Goal: Task Accomplishment & Management: Use online tool/utility

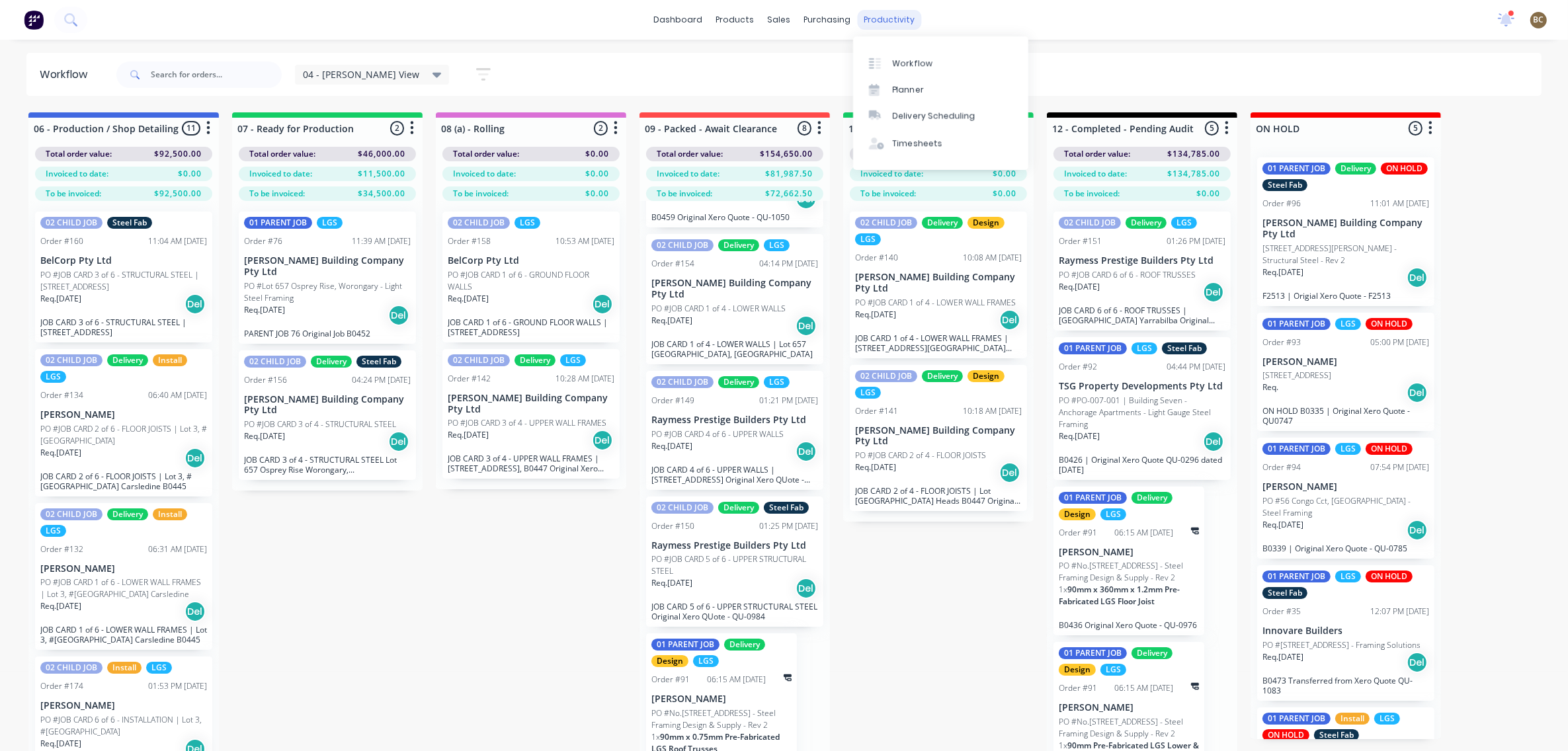
click at [890, 21] on div "productivity" at bounding box center [889, 19] width 64 height 20
click at [896, 88] on div "Planner" at bounding box center [908, 89] width 31 height 12
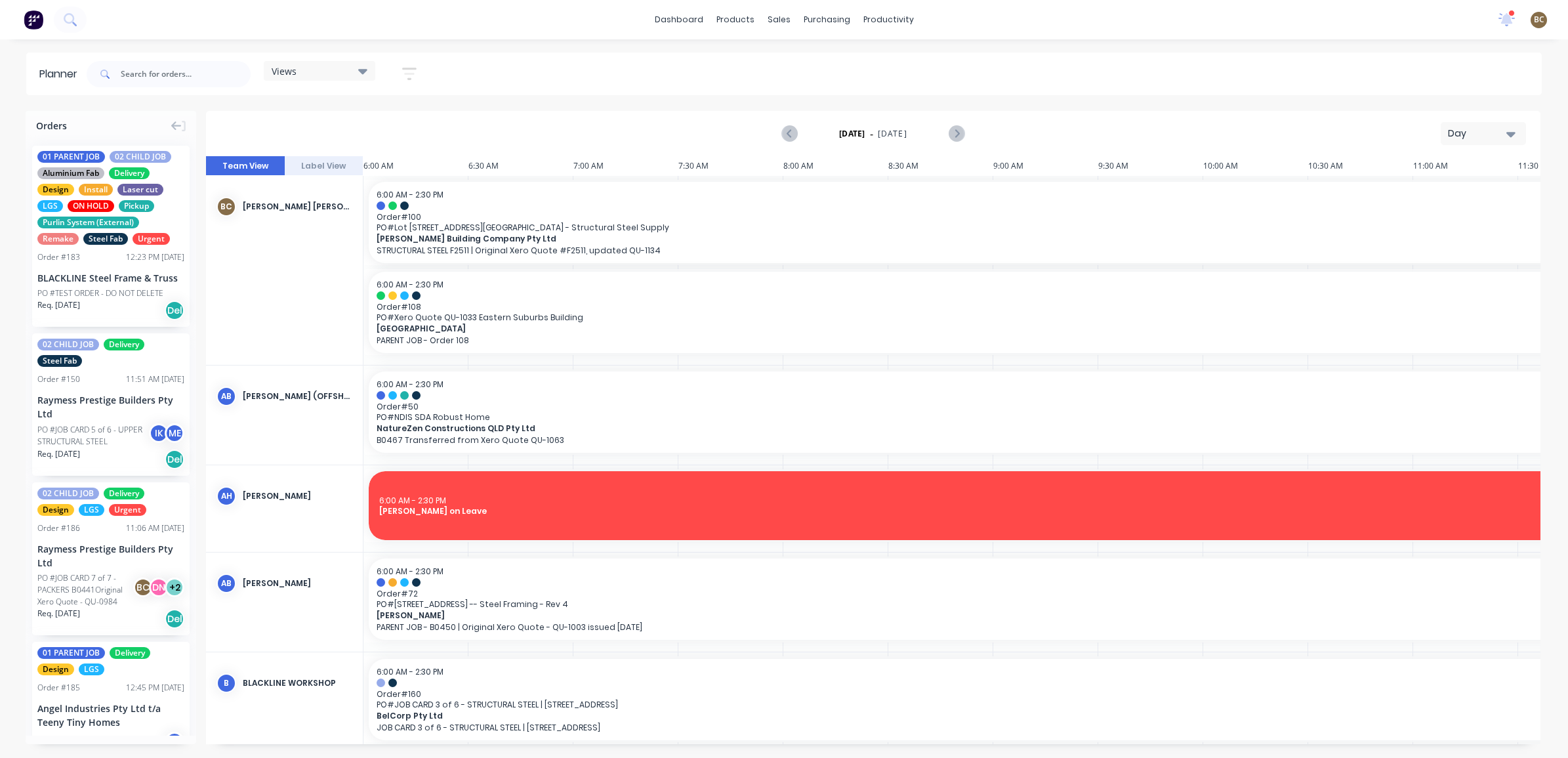
scroll to position [0, 1]
click at [351, 73] on div "Views" at bounding box center [319, 71] width 95 height 12
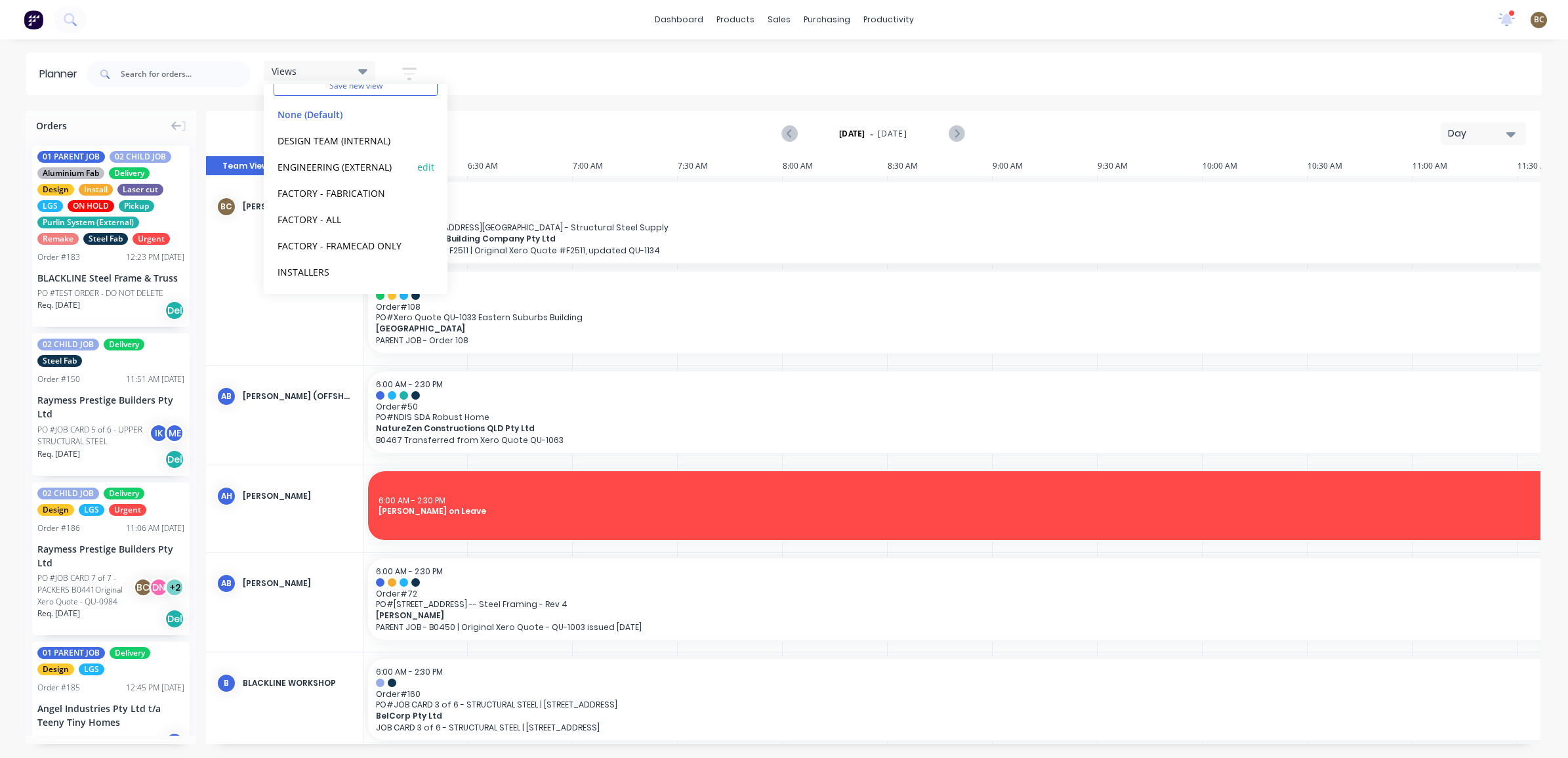
scroll to position [82, 0]
click at [345, 269] on button "PRODUCTION - DEMI" at bounding box center [343, 271] width 139 height 15
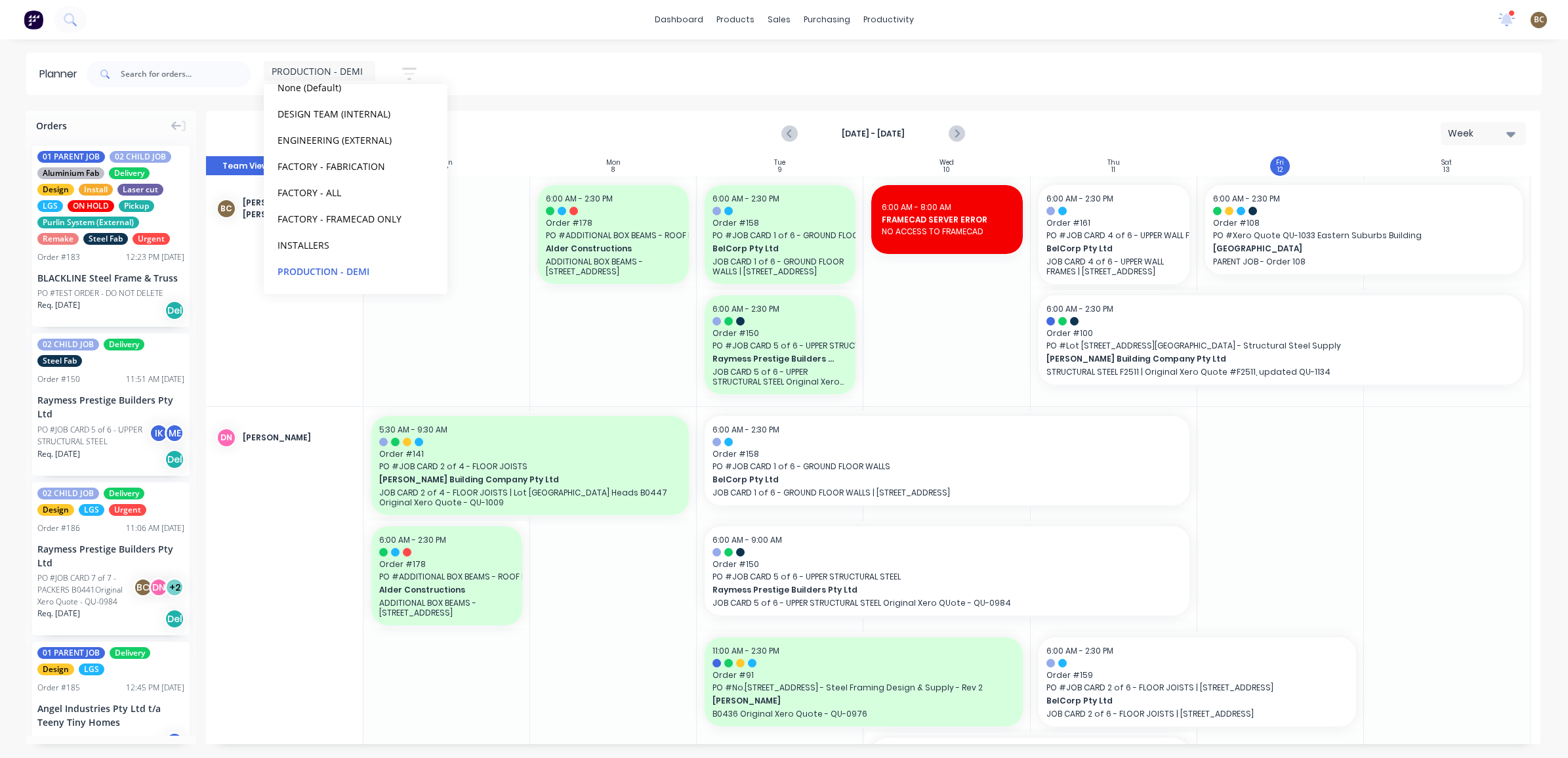
click at [959, 66] on div "PRODUCTION - DEMI Save new view None (Default) edit DESIGN TEAM (INTERNAL) edit…" at bounding box center [813, 74] width 1458 height 39
click at [1484, 133] on div "Week" at bounding box center [1479, 133] width 60 height 14
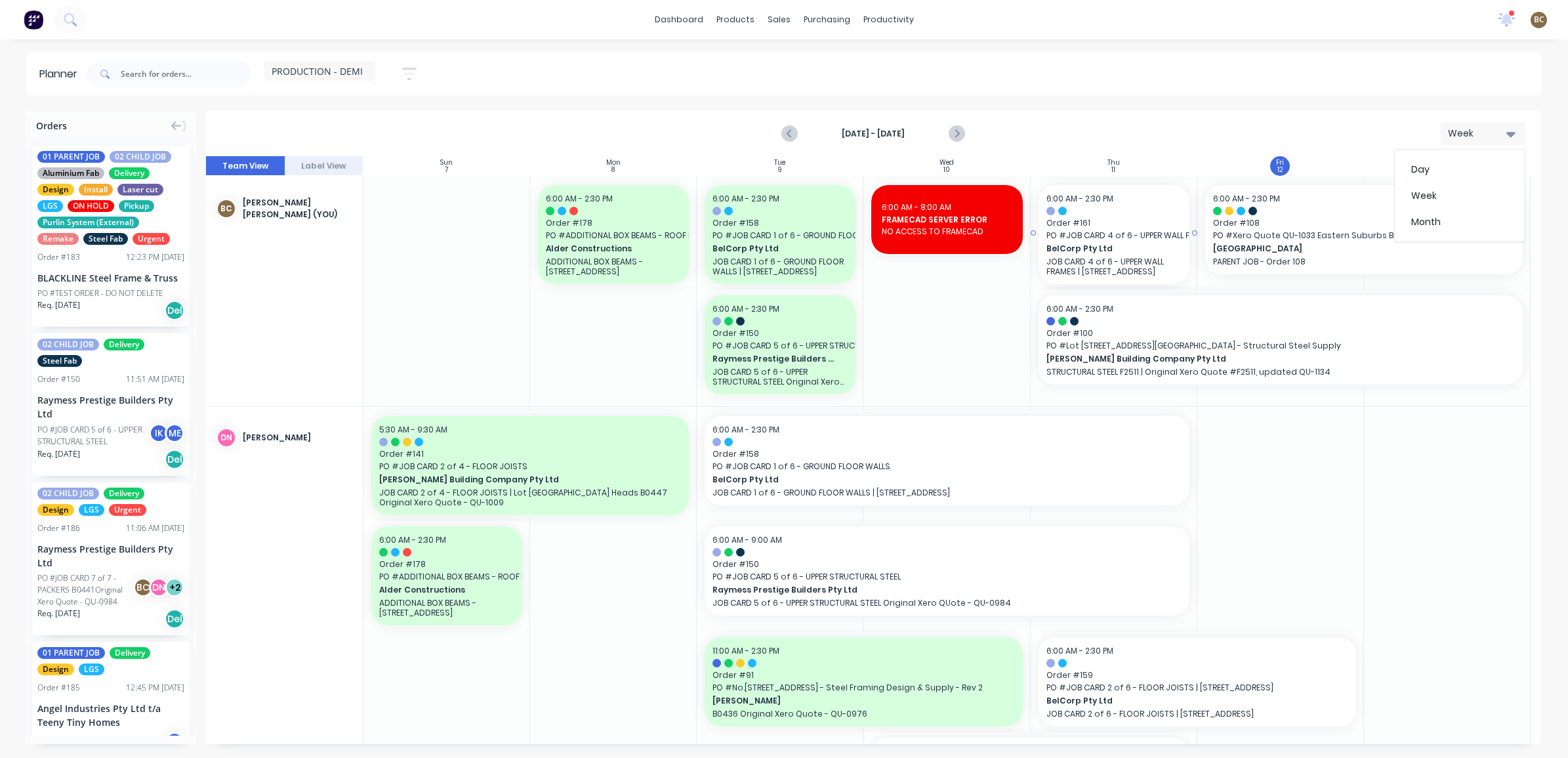
drag, startPoint x: 1032, startPoint y: 234, endPoint x: 883, endPoint y: 302, distance: 163.8
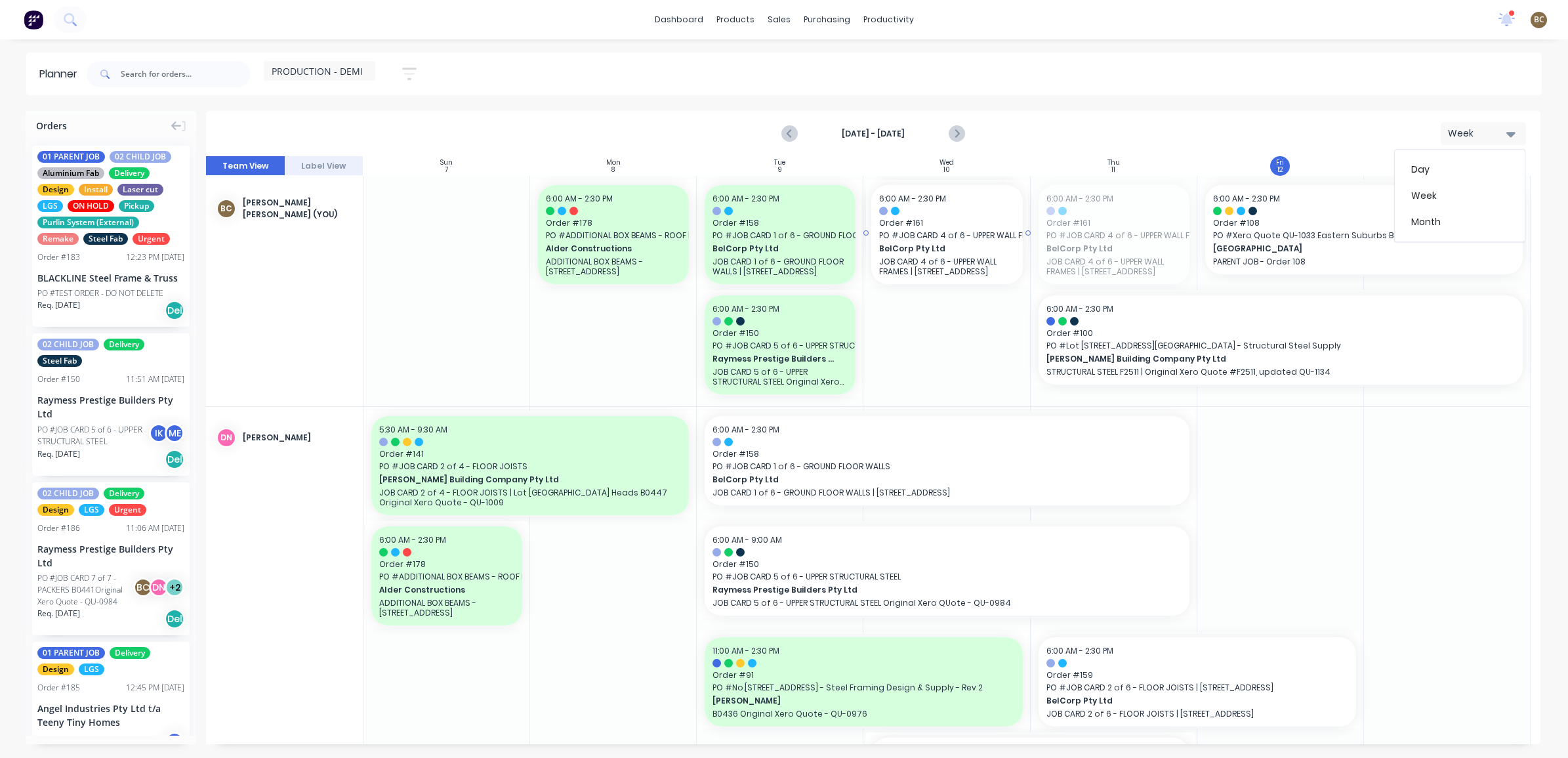
drag, startPoint x: 1075, startPoint y: 249, endPoint x: 978, endPoint y: 342, distance: 134.4
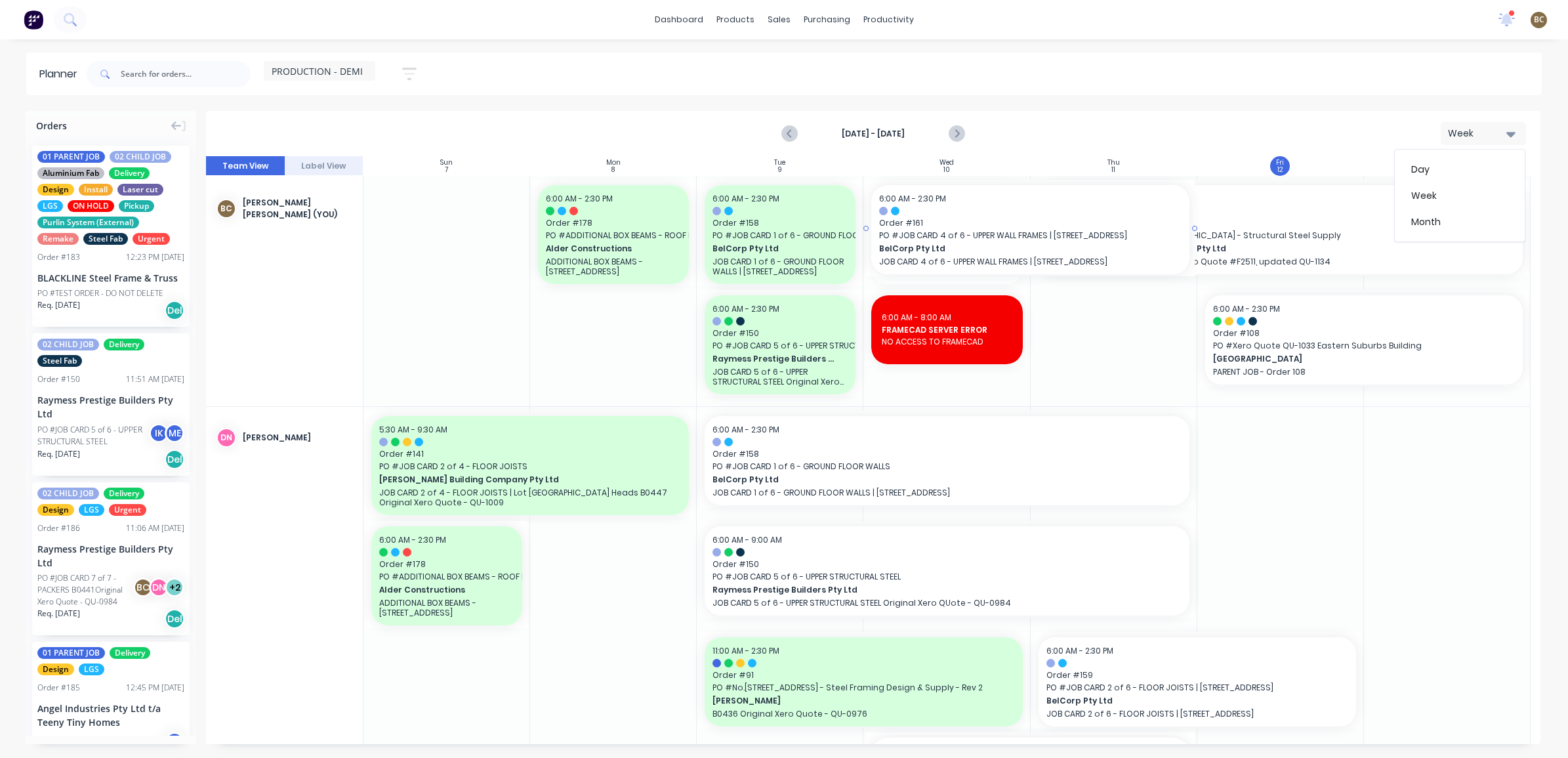
drag, startPoint x: 1025, startPoint y: 233, endPoint x: 1121, endPoint y: 237, distance: 96.1
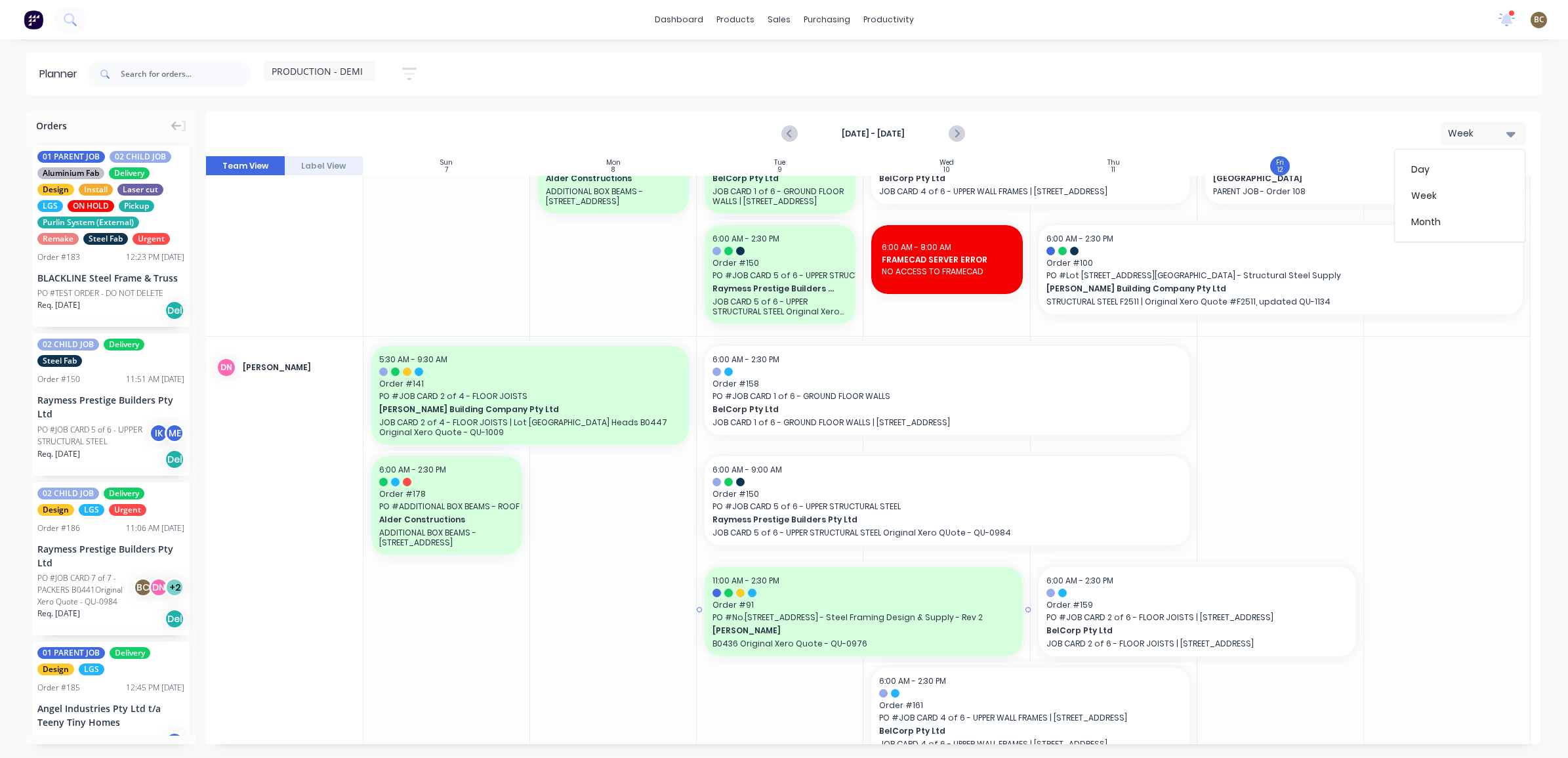
scroll to position [0, 0]
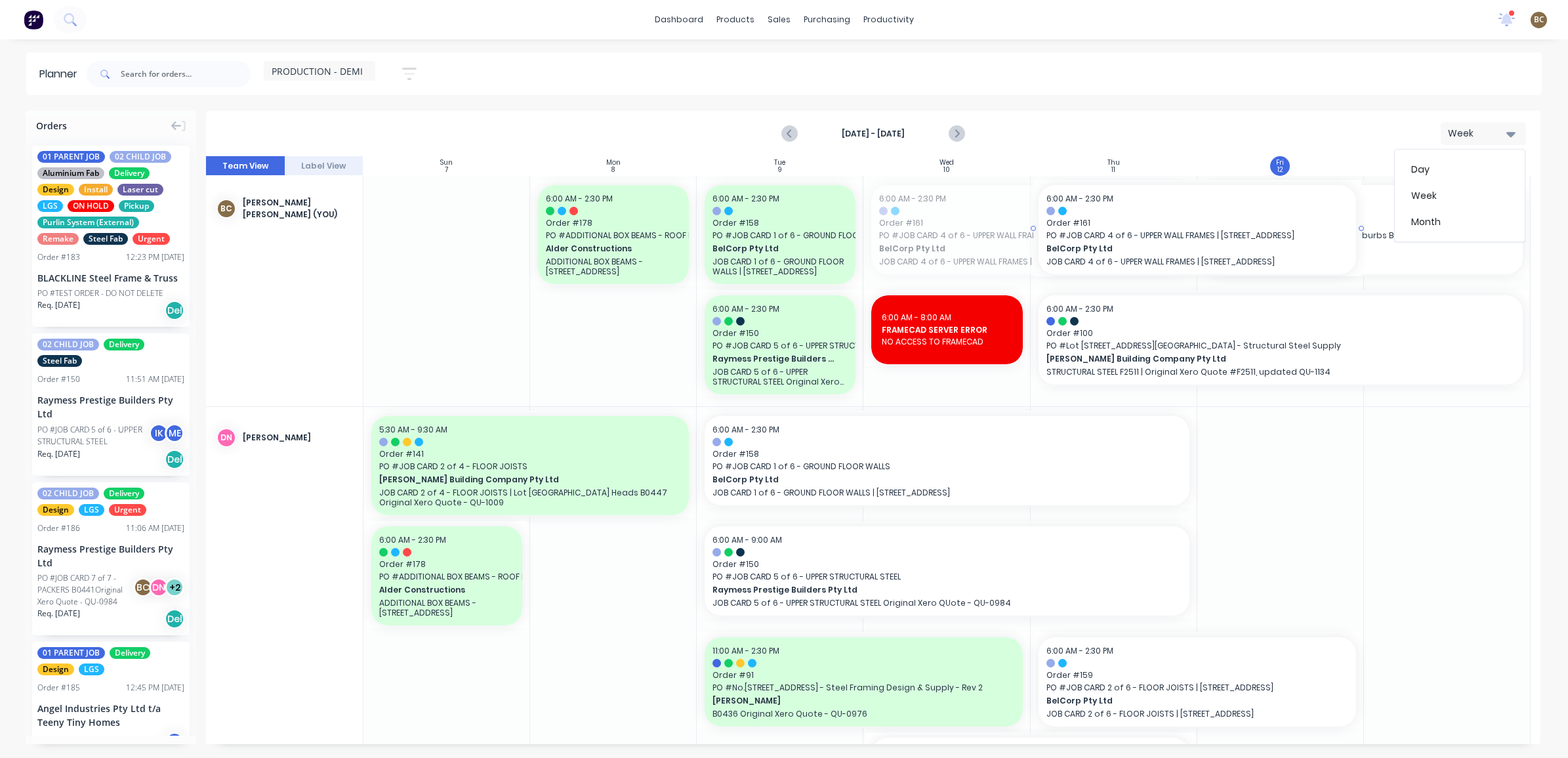
drag, startPoint x: 868, startPoint y: 225, endPoint x: 1060, endPoint y: 224, distance: 192.0
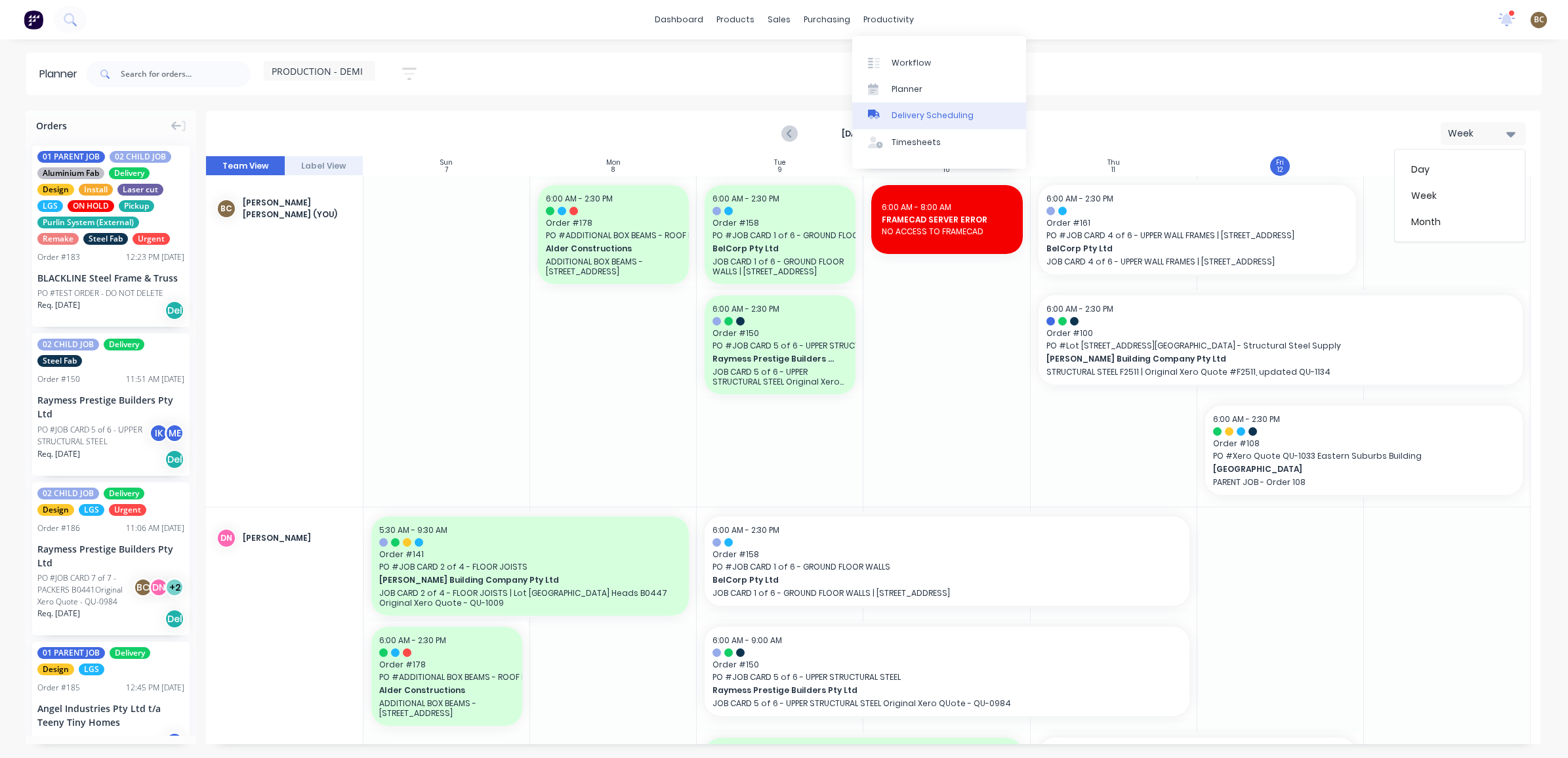
click at [910, 113] on div "Delivery Scheduling" at bounding box center [932, 115] width 82 height 12
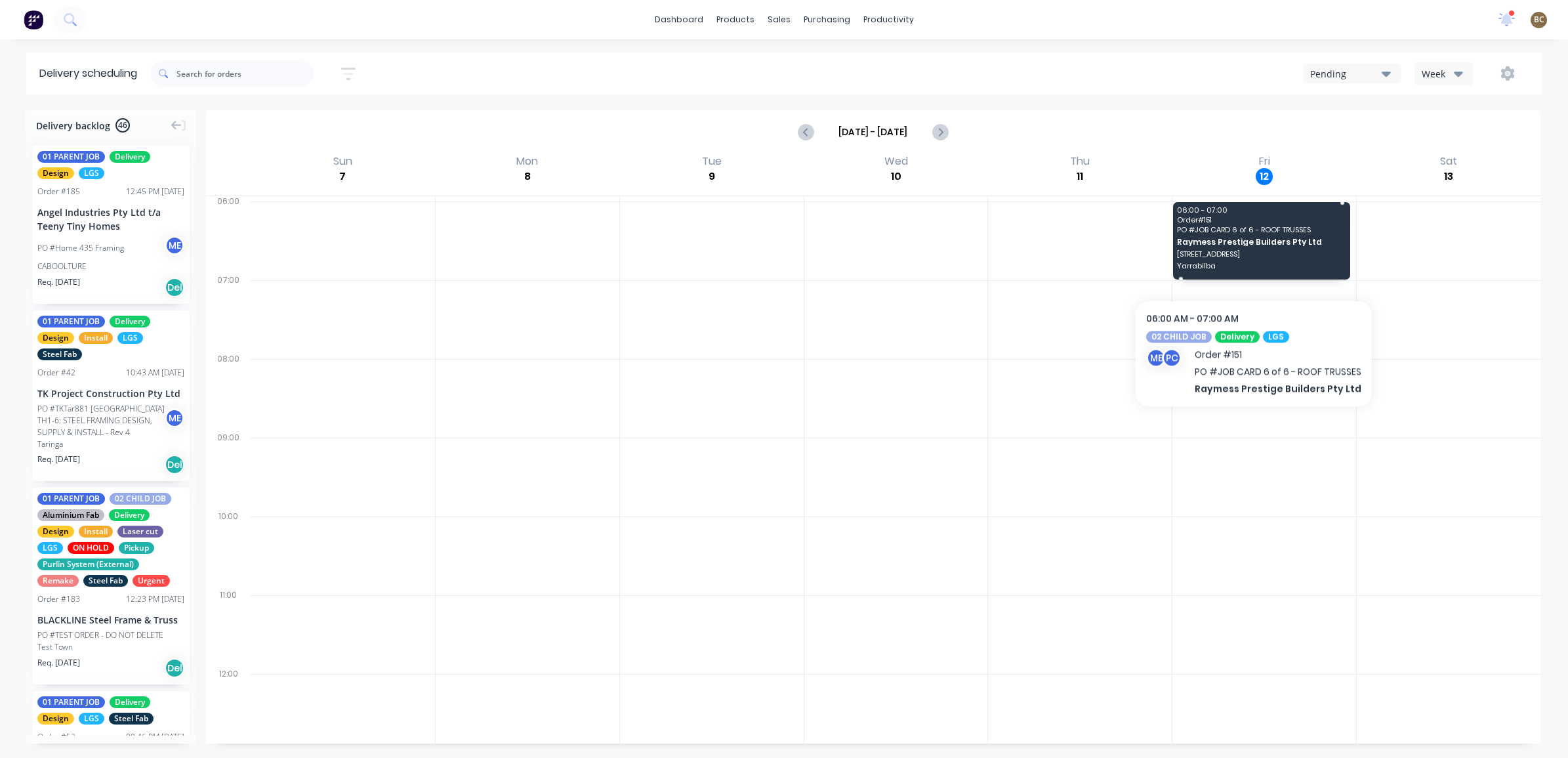
click at [1255, 256] on span "[STREET_ADDRESS]" at bounding box center [1261, 254] width 168 height 8
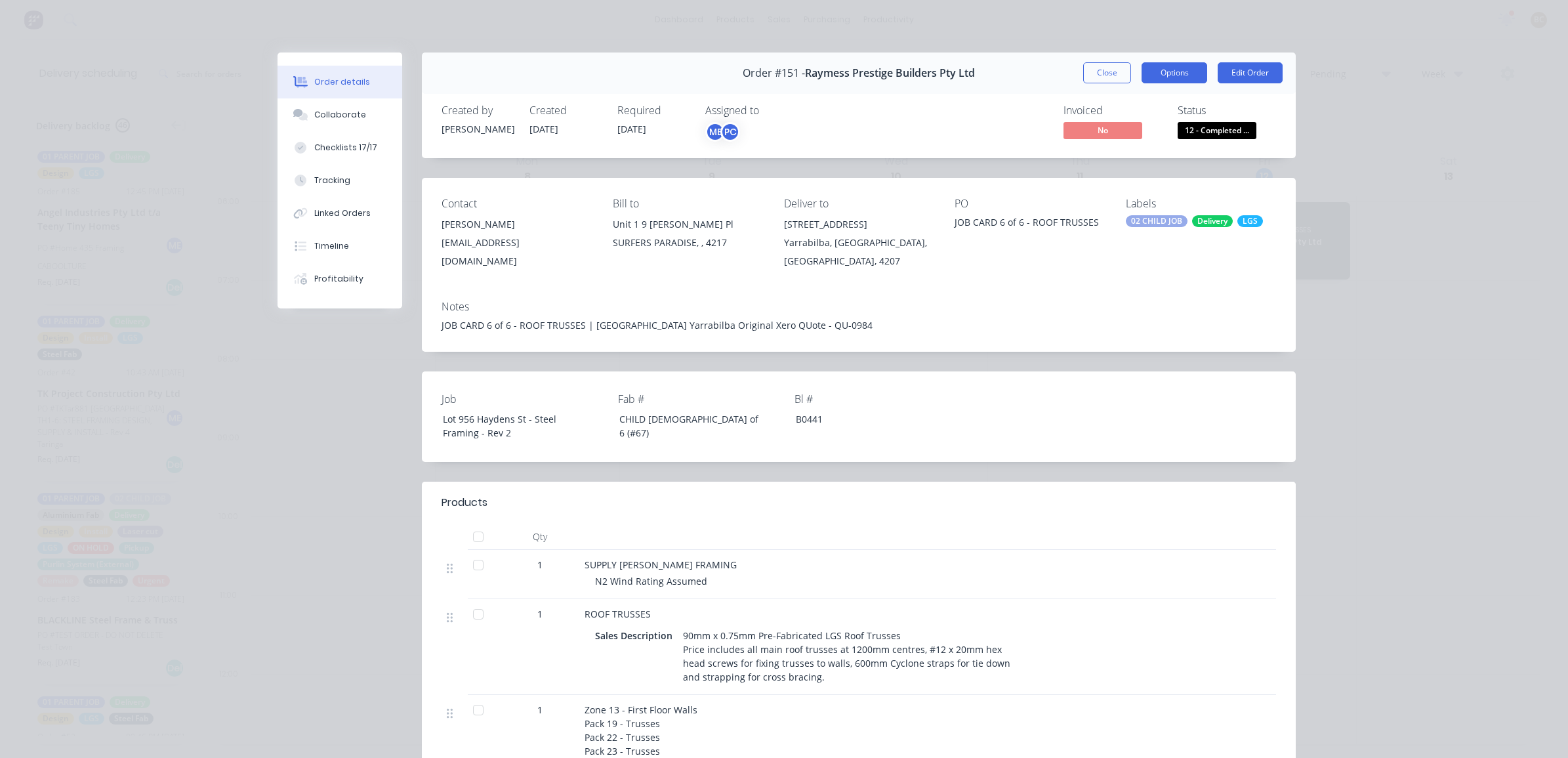
click at [1183, 67] on button "Options" at bounding box center [1174, 73] width 66 height 21
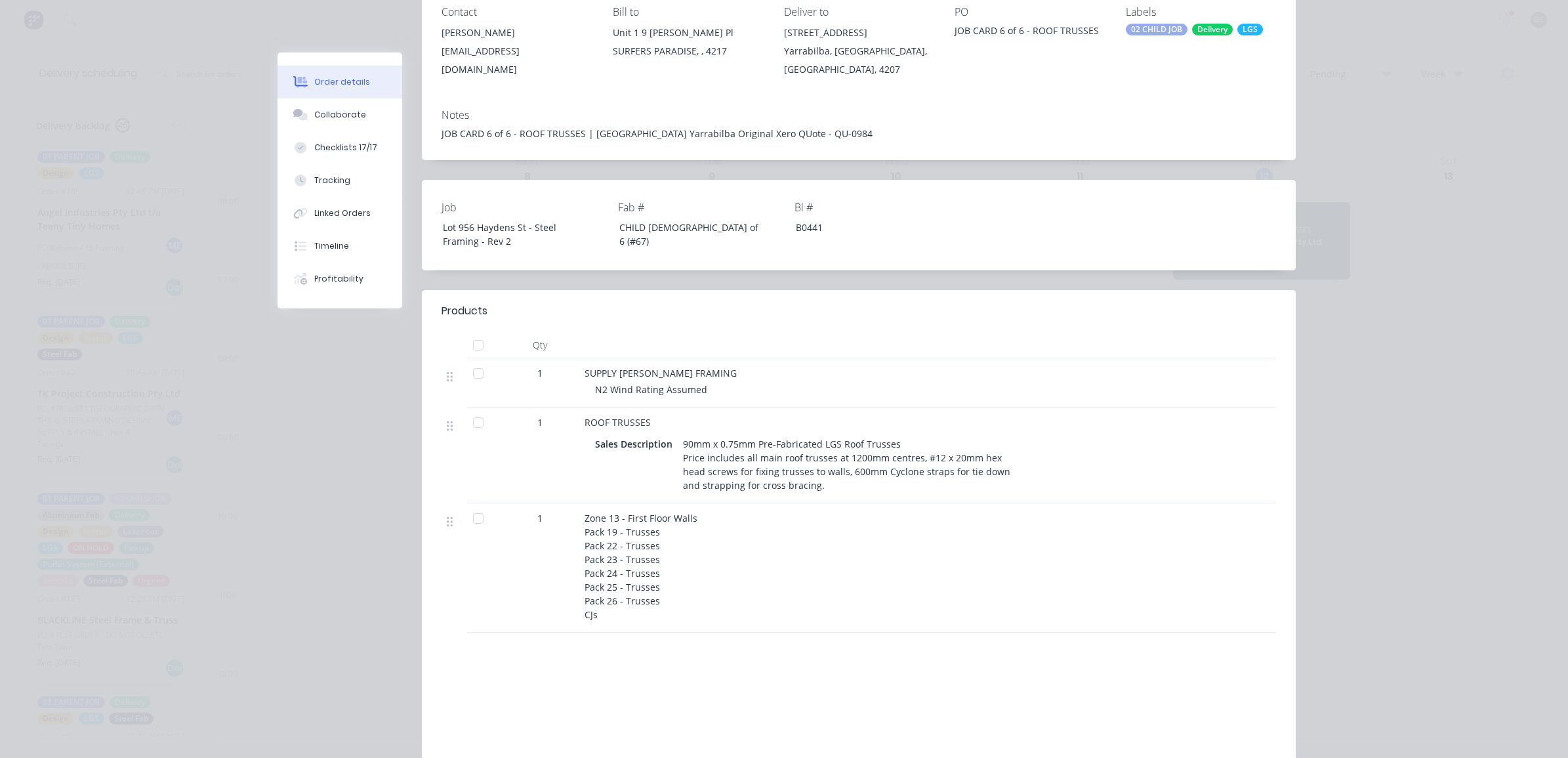
scroll to position [356, 0]
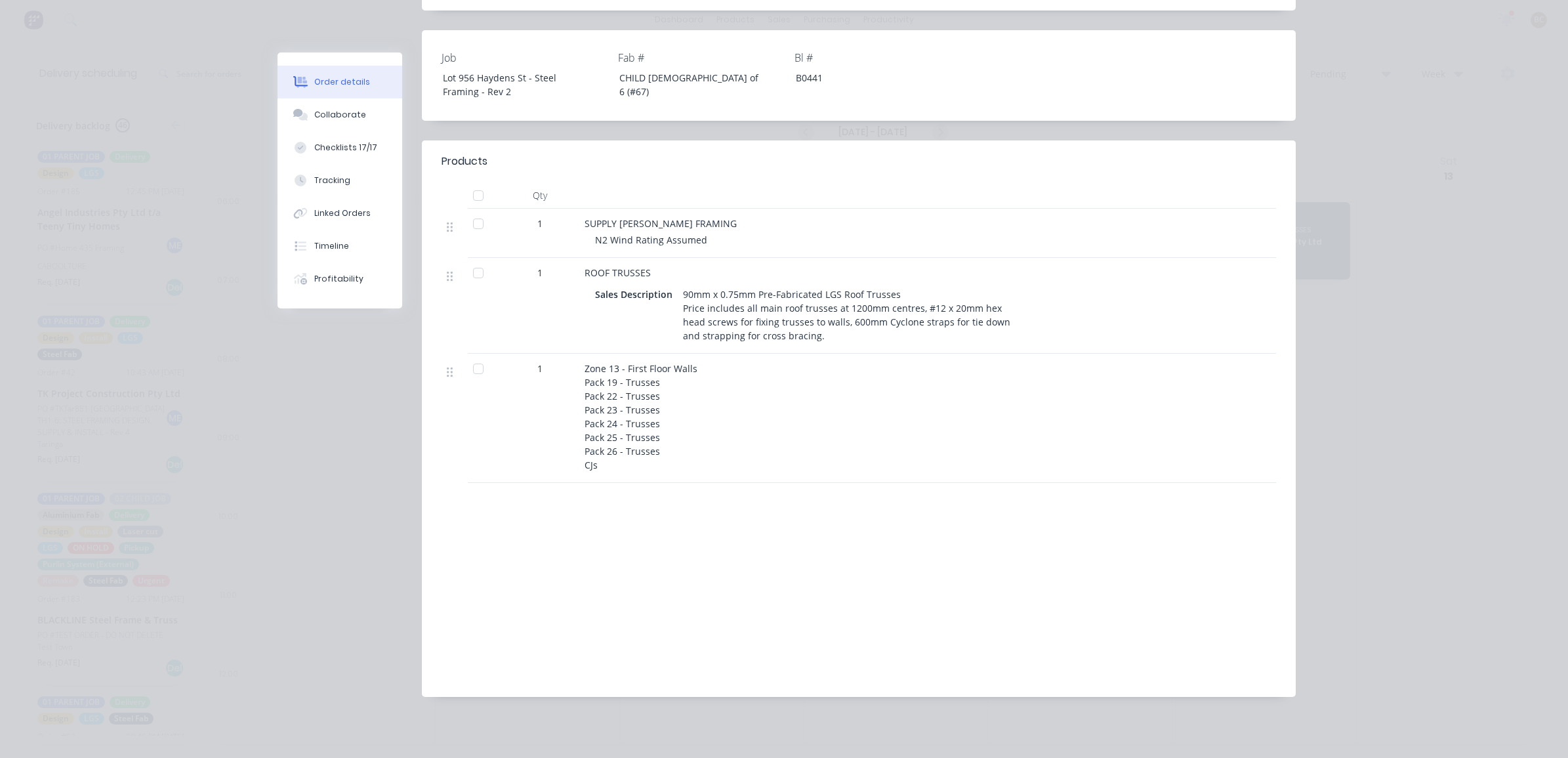
click at [471, 369] on div at bounding box center [478, 369] width 26 height 26
click at [468, 260] on div at bounding box center [478, 273] width 26 height 26
click at [473, 211] on div at bounding box center [478, 224] width 26 height 26
click at [477, 260] on div at bounding box center [478, 273] width 26 height 26
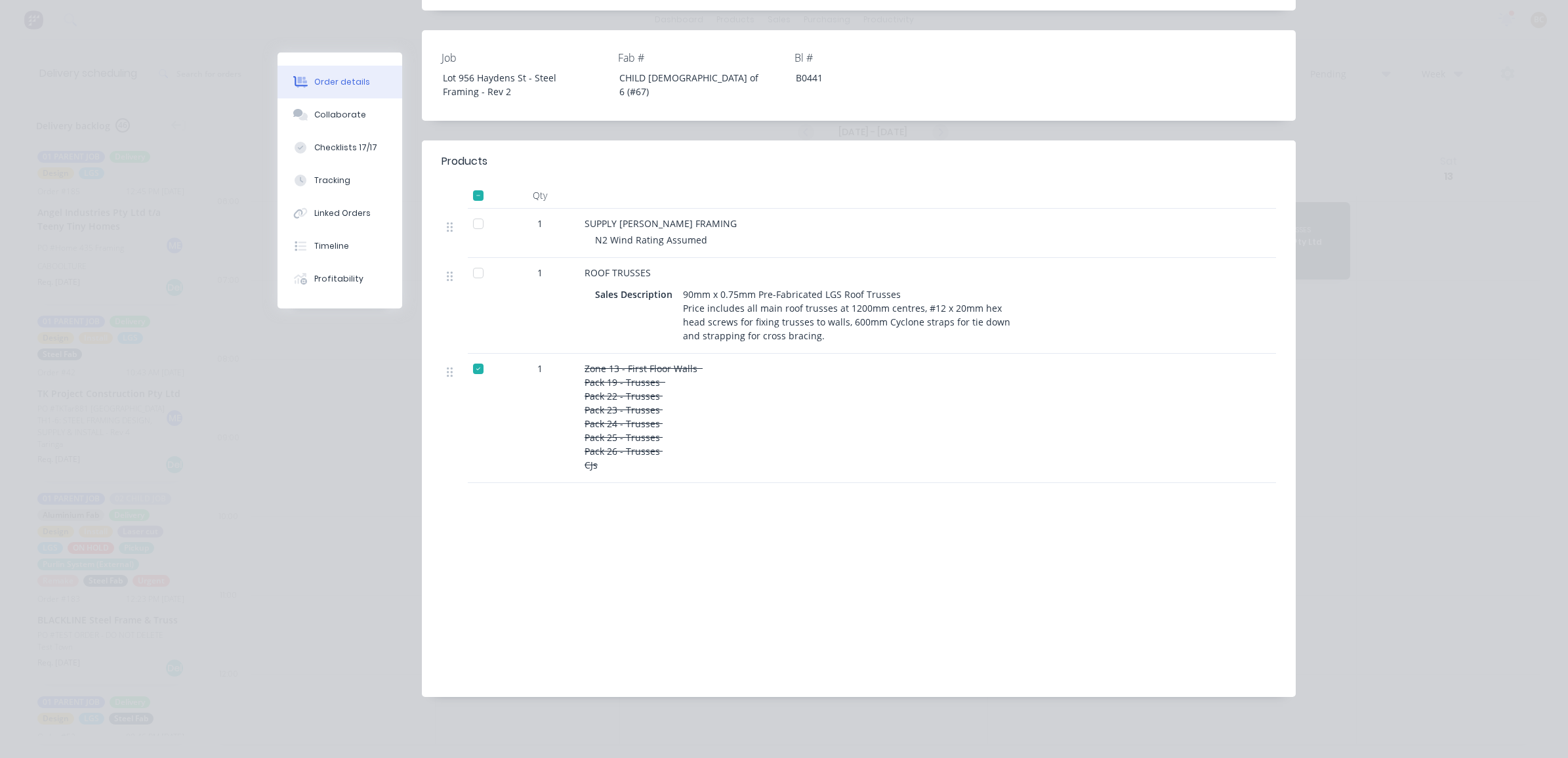
click at [468, 371] on div at bounding box center [478, 369] width 26 height 26
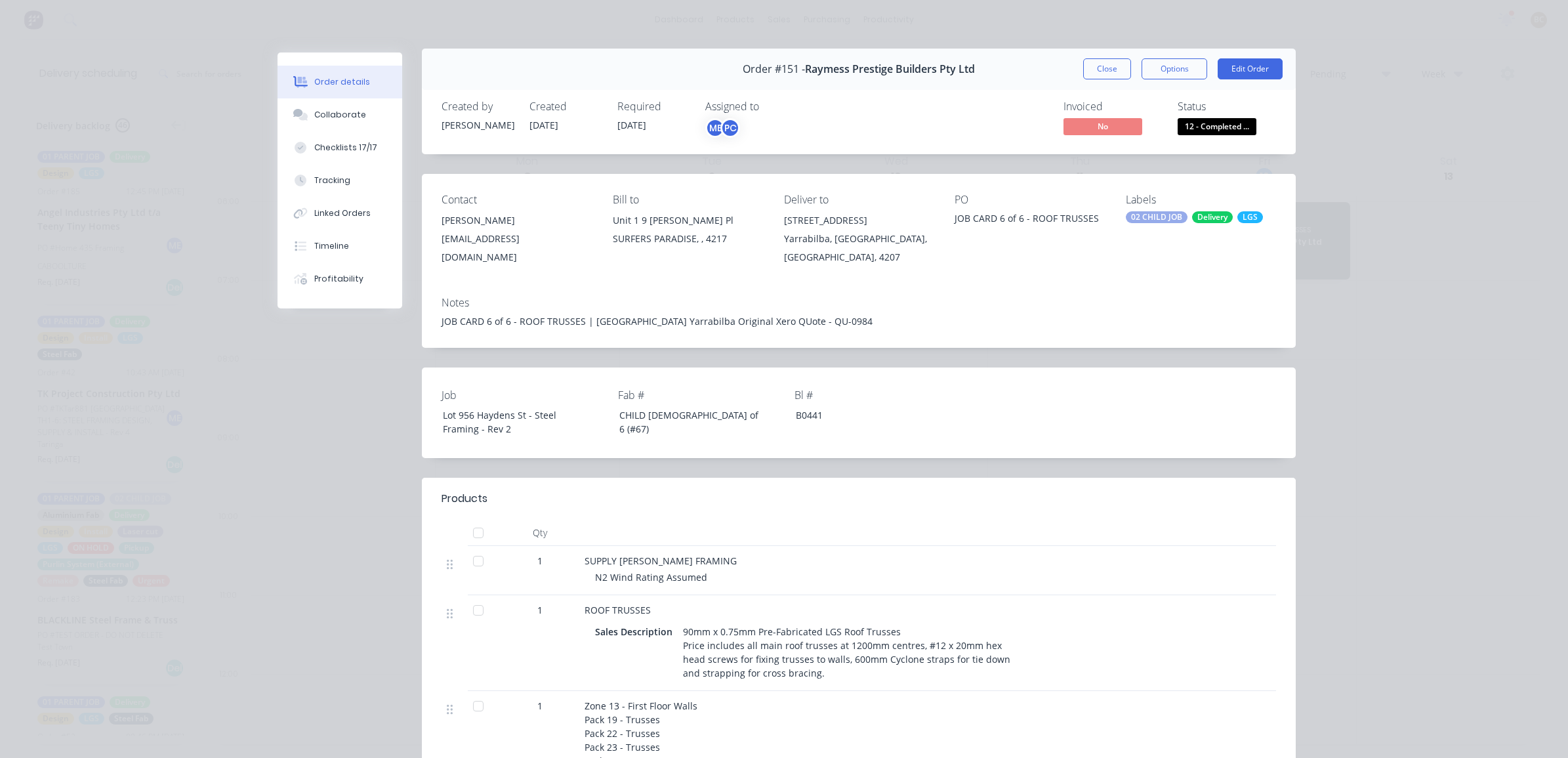
scroll to position [0, 0]
